Goal: Download file/media

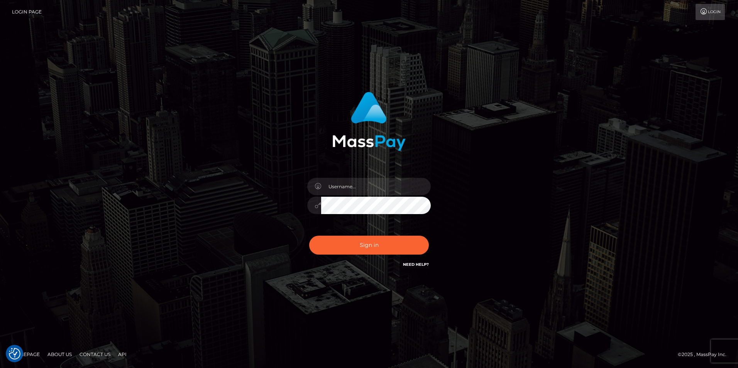
click at [538, 120] on div "Sign in" at bounding box center [369, 184] width 440 height 196
type input "Simone Hayward"
click at [387, 247] on button "Sign in" at bounding box center [369, 245] width 120 height 19
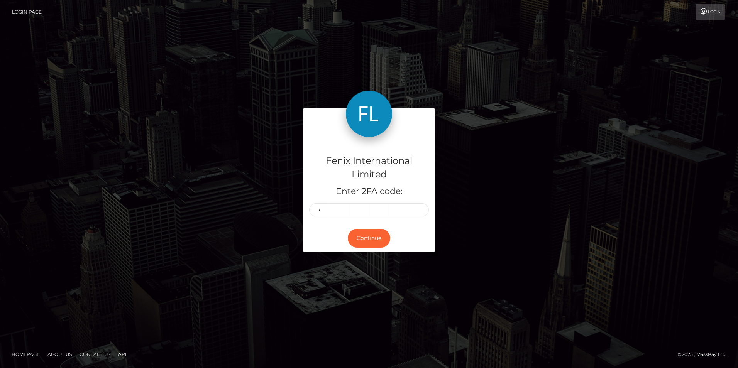
type input "9"
type input "8"
type input "4"
type input "0"
type input "1"
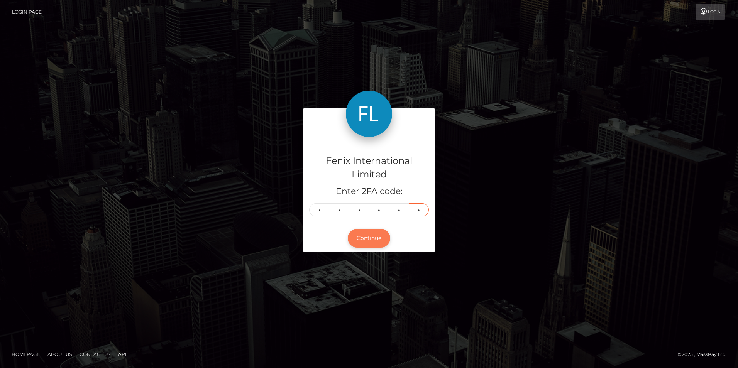
type input "6"
click at [372, 240] on button "Continue" at bounding box center [369, 238] width 42 height 19
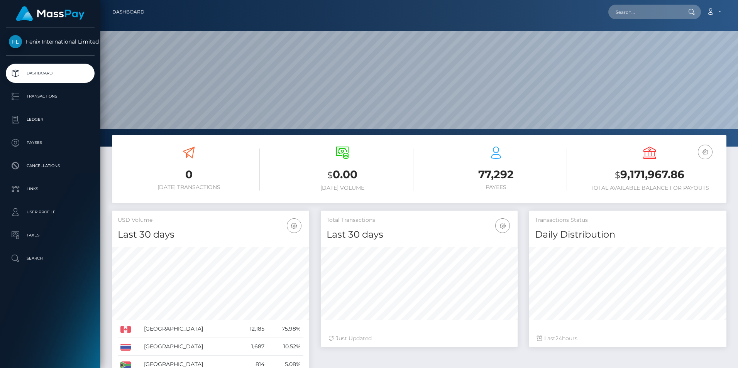
scroll to position [137, 197]
click at [49, 118] on p "Ledger" at bounding box center [50, 120] width 83 height 12
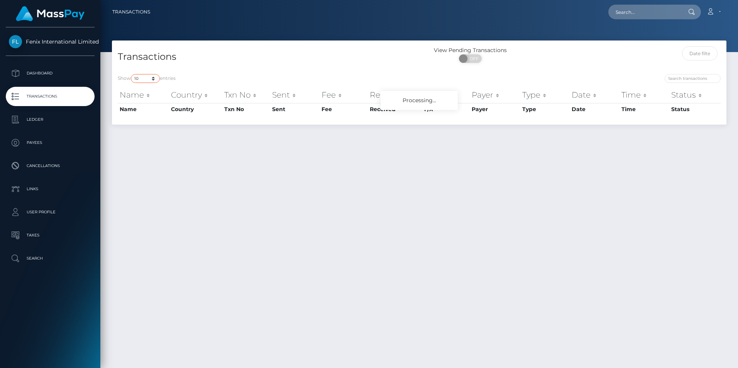
click at [142, 79] on select "10 25 50 100 250 500 1,000 3,500" at bounding box center [145, 78] width 29 height 9
select select "3500"
click at [132, 74] on select "10 25 50 100 250 500 1,000 3,500" at bounding box center [145, 78] width 29 height 9
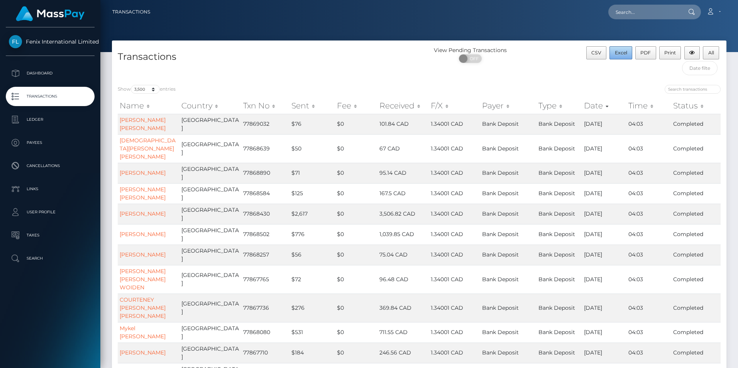
click at [623, 50] on span "Excel" at bounding box center [621, 53] width 12 height 6
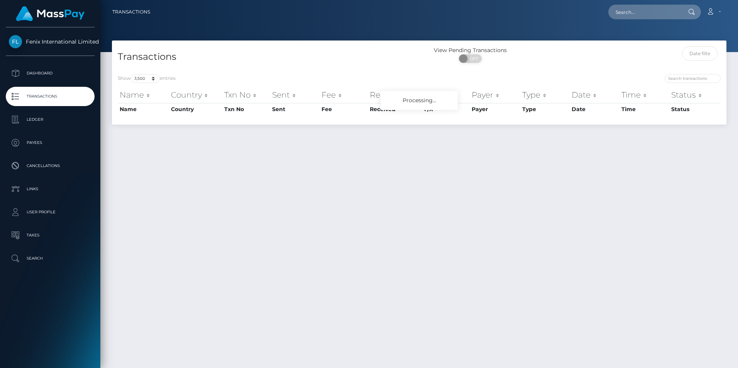
select select "3500"
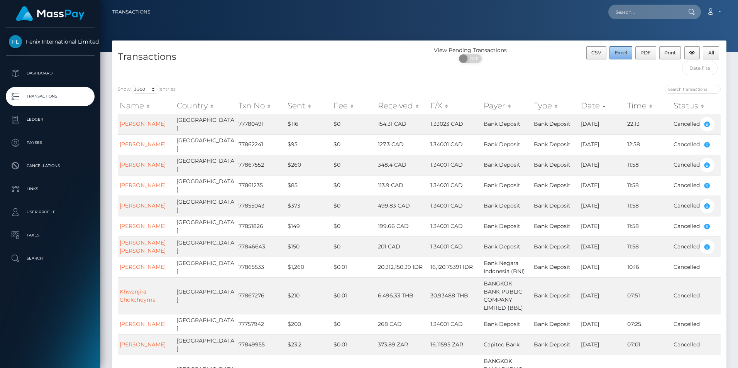
click at [619, 53] on span "Excel" at bounding box center [621, 53] width 12 height 6
